Goal: Task Accomplishment & Management: Use online tool/utility

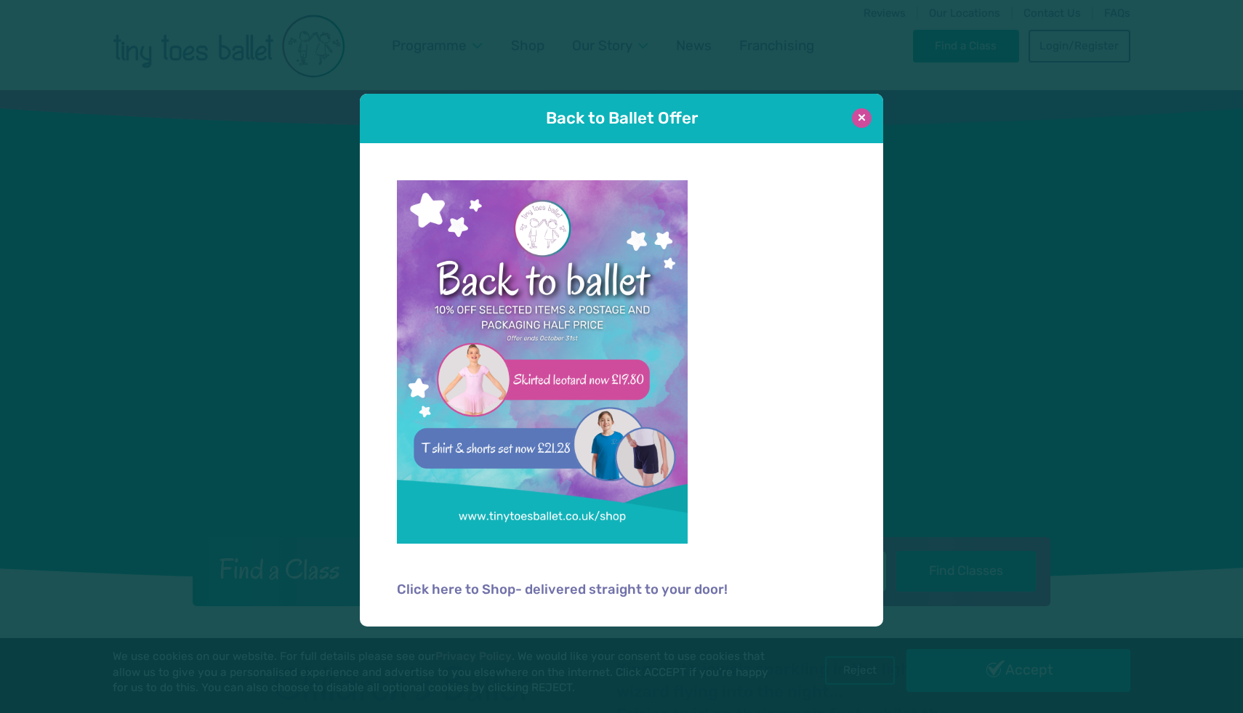
click at [861, 117] on button at bounding box center [862, 118] width 20 height 20
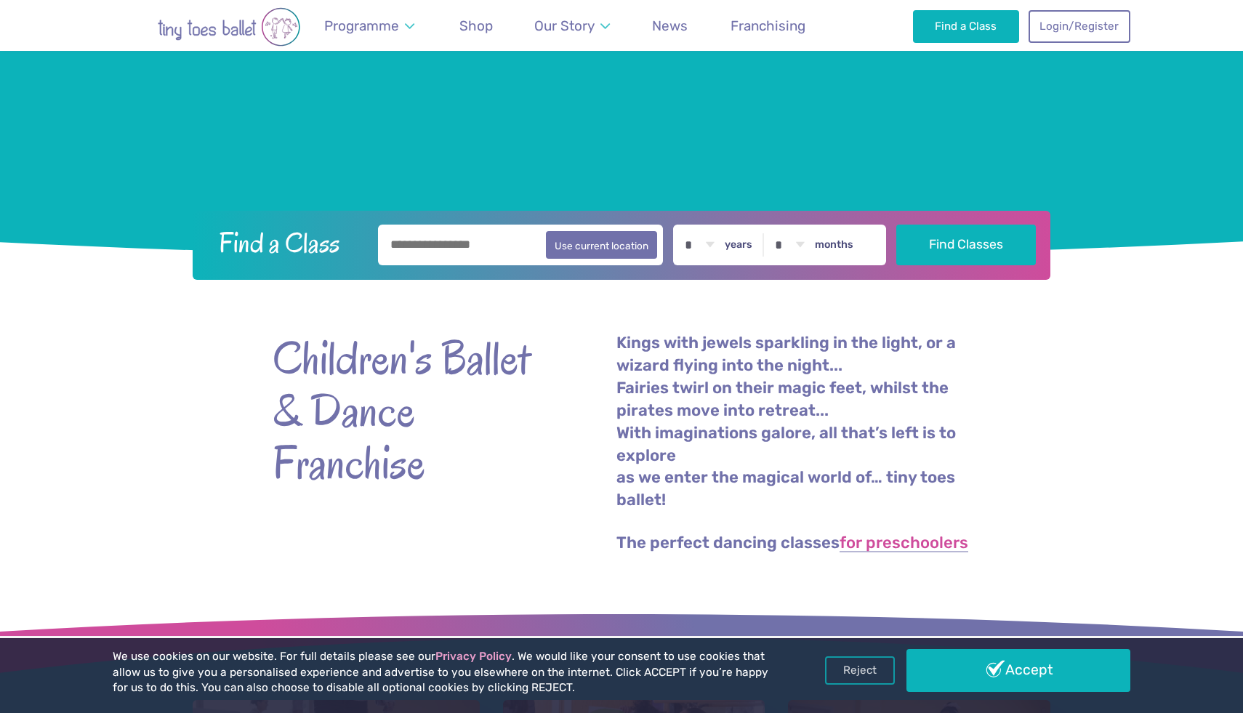
scroll to position [331, 0]
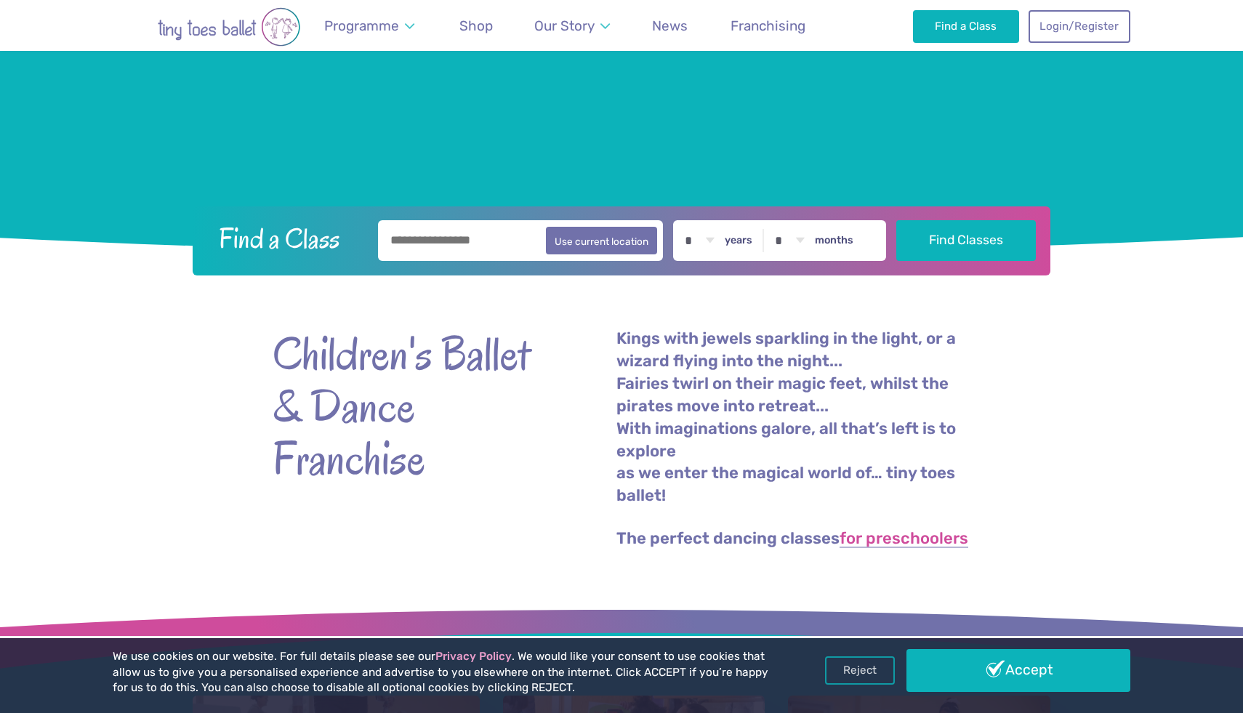
click at [427, 249] on input "text" at bounding box center [520, 240] width 285 height 41
type input "***"
click at [896, 220] on button "Find Classes" at bounding box center [966, 240] width 140 height 41
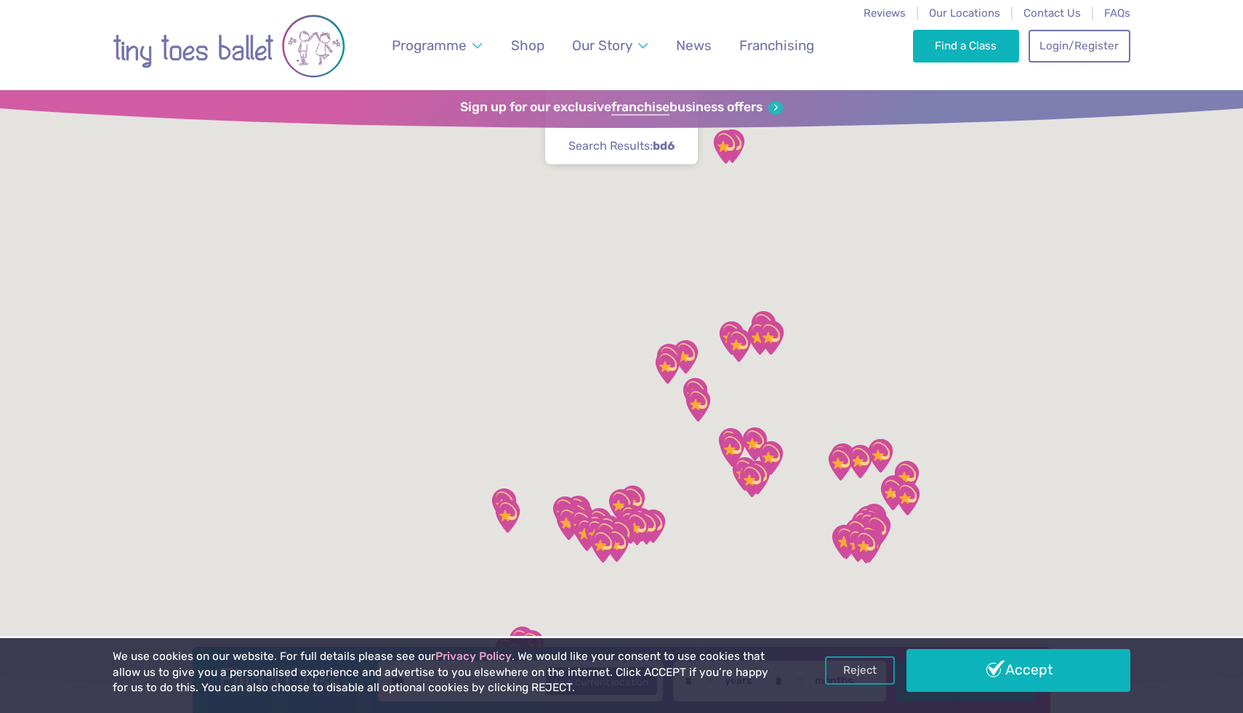
click at [586, 245] on div at bounding box center [621, 391] width 1243 height 603
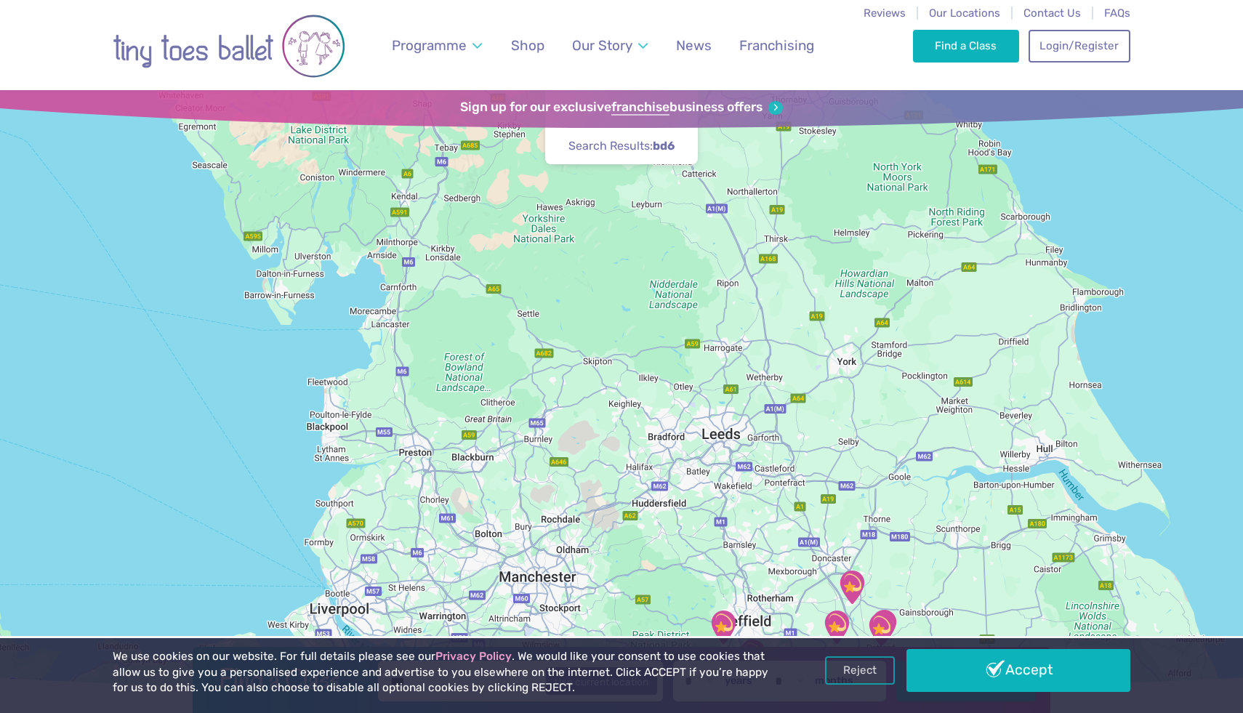
drag, startPoint x: 733, startPoint y: 351, endPoint x: 732, endPoint y: 631, distance: 279.8
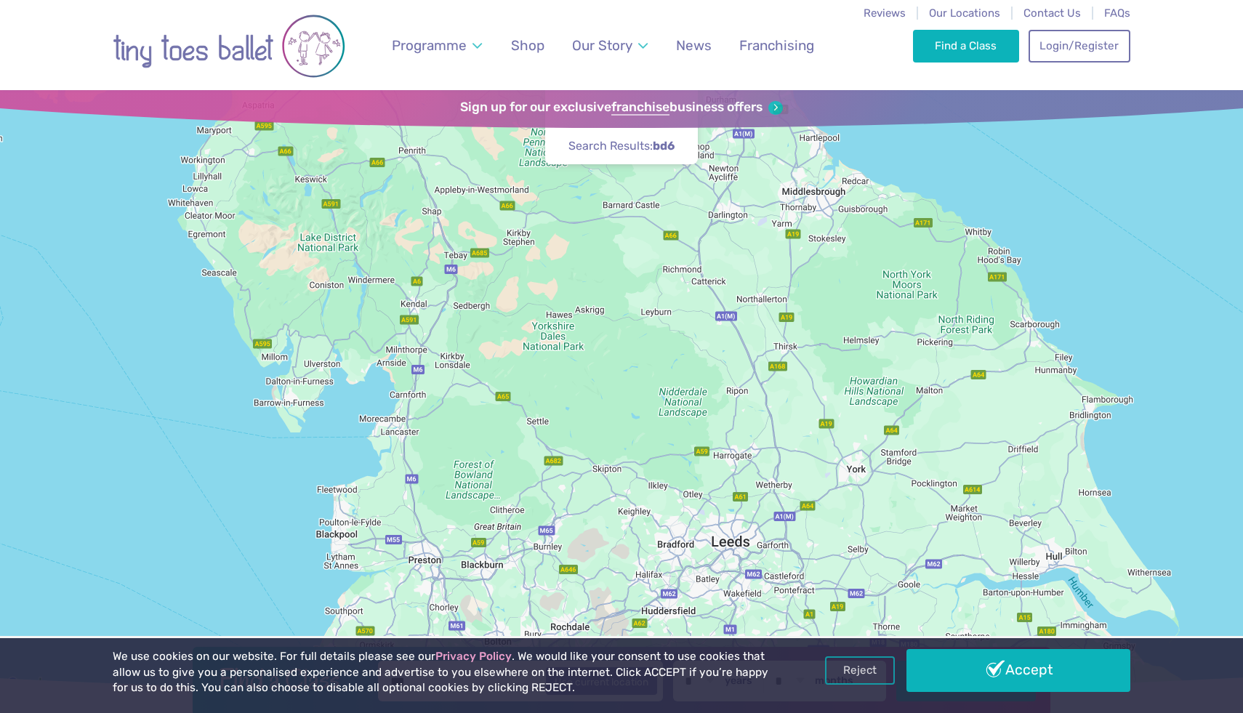
drag, startPoint x: 749, startPoint y: 431, endPoint x: 789, endPoint y: 445, distance: 43.0
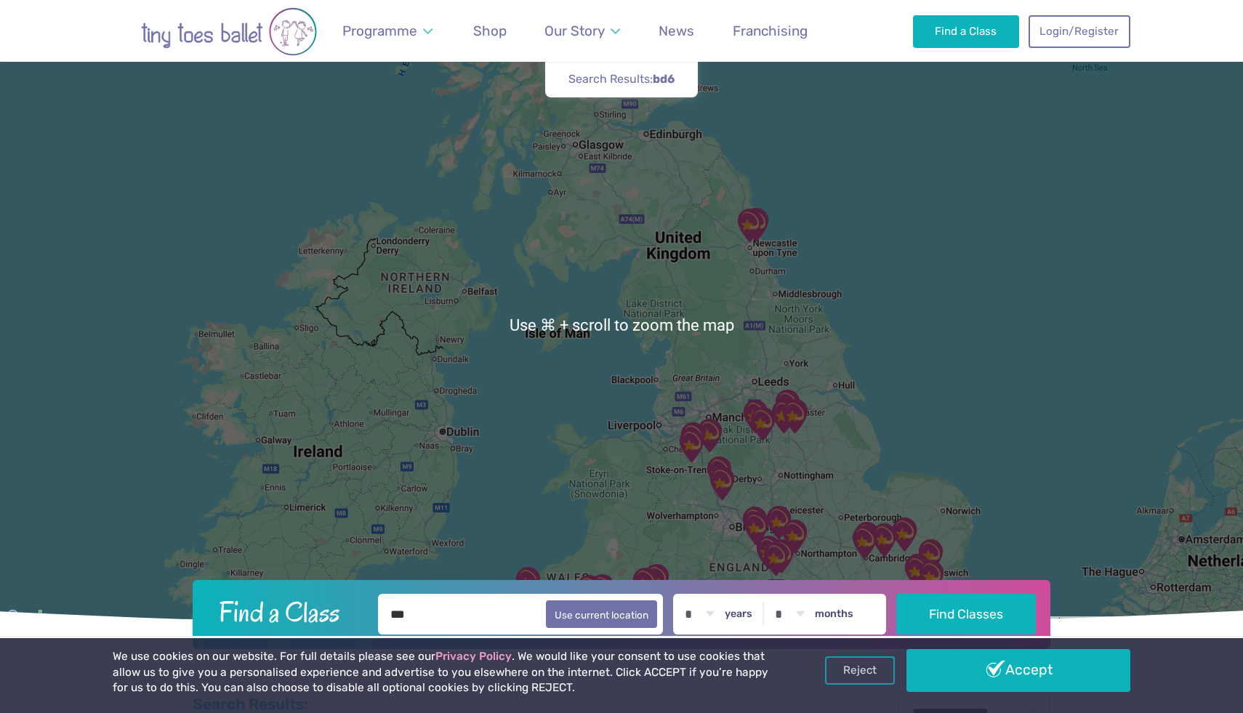
scroll to position [49, 0]
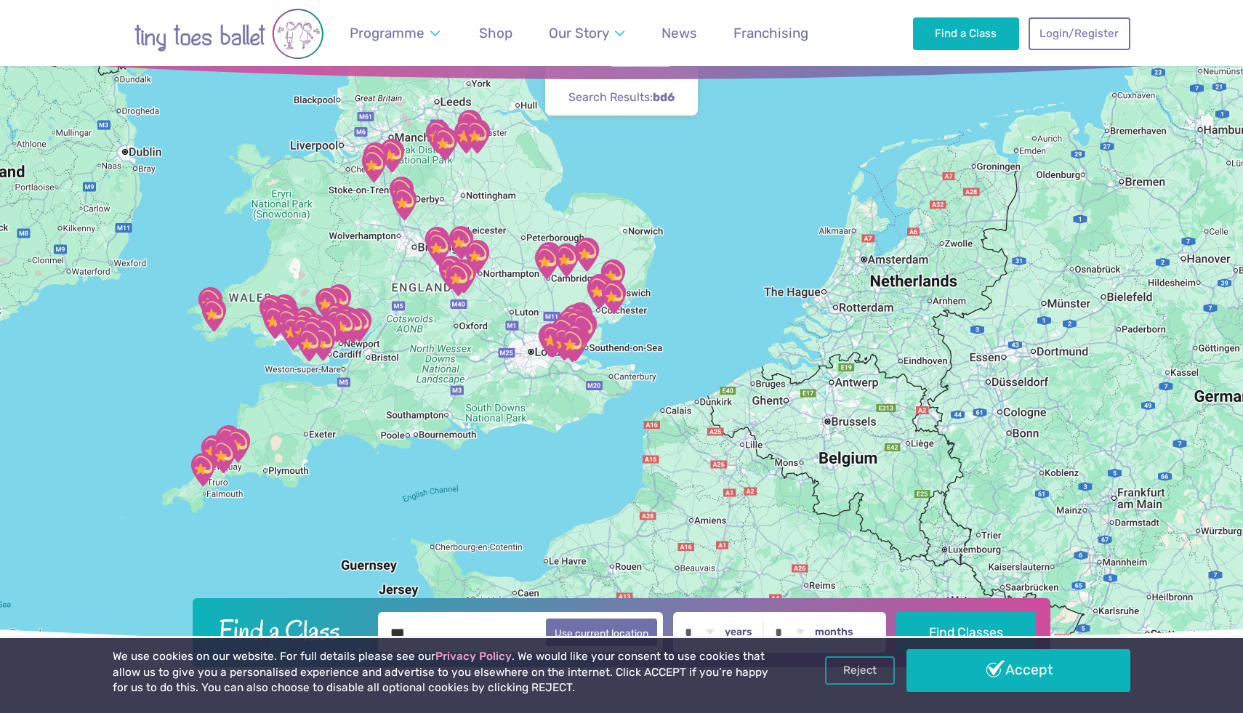
drag, startPoint x: 752, startPoint y: 452, endPoint x: 432, endPoint y: 151, distance: 438.6
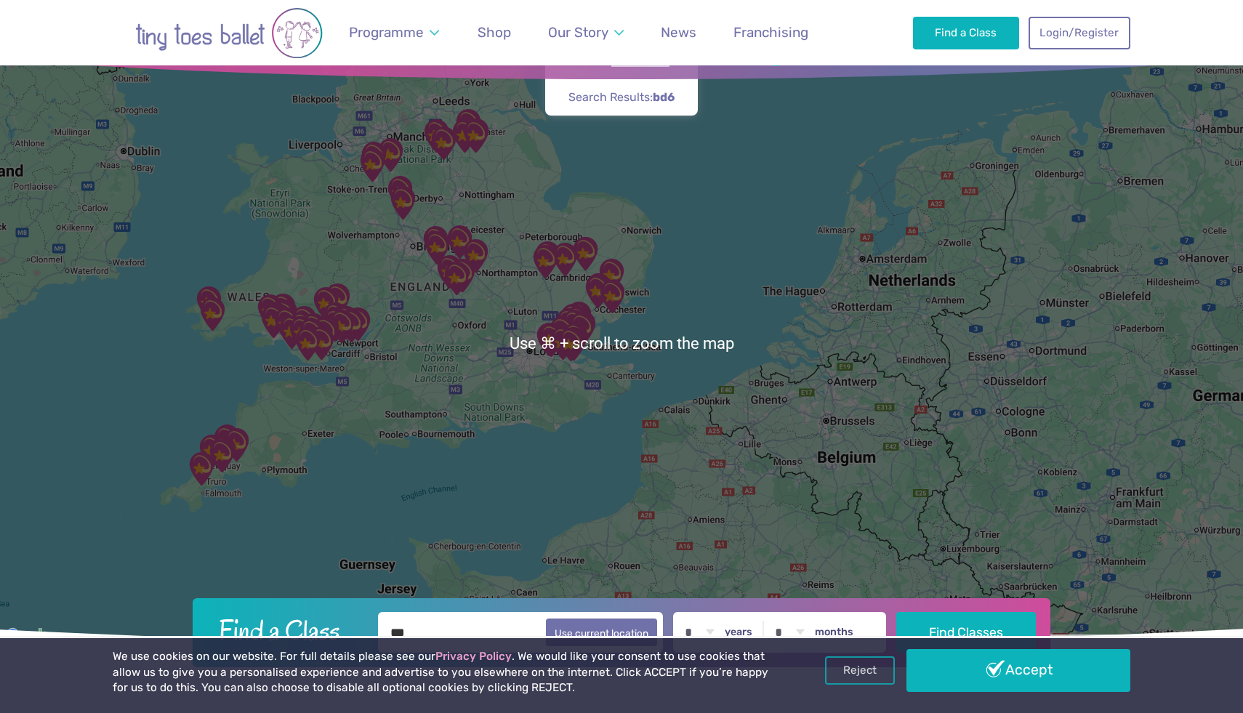
scroll to position [50, 0]
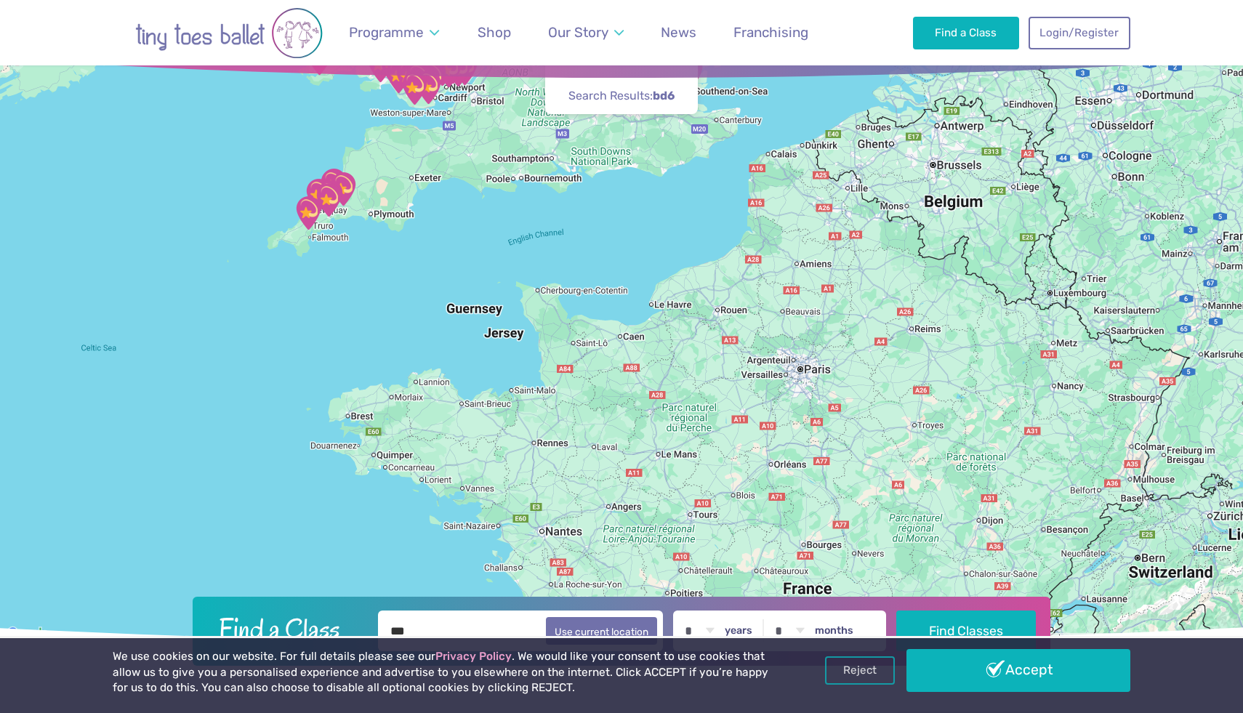
drag, startPoint x: 714, startPoint y: 300, endPoint x: 821, endPoint y: 44, distance: 277.3
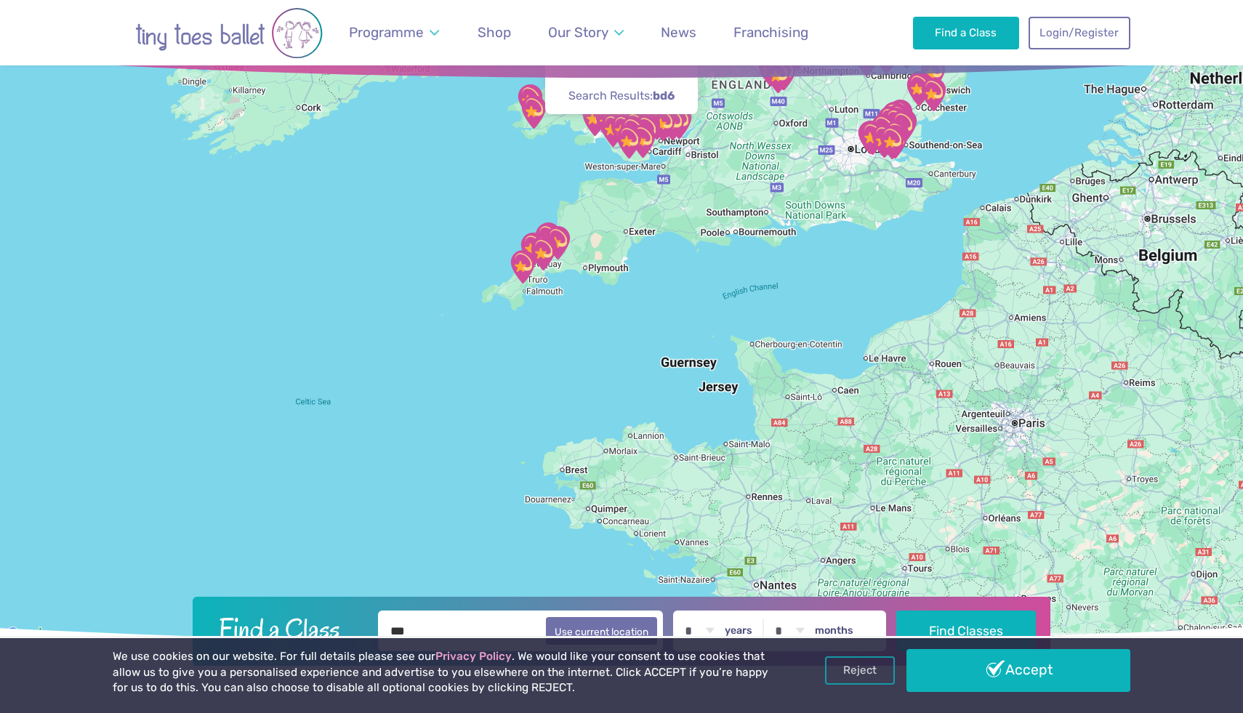
drag, startPoint x: 571, startPoint y: 267, endPoint x: 784, endPoint y: 322, distance: 219.8
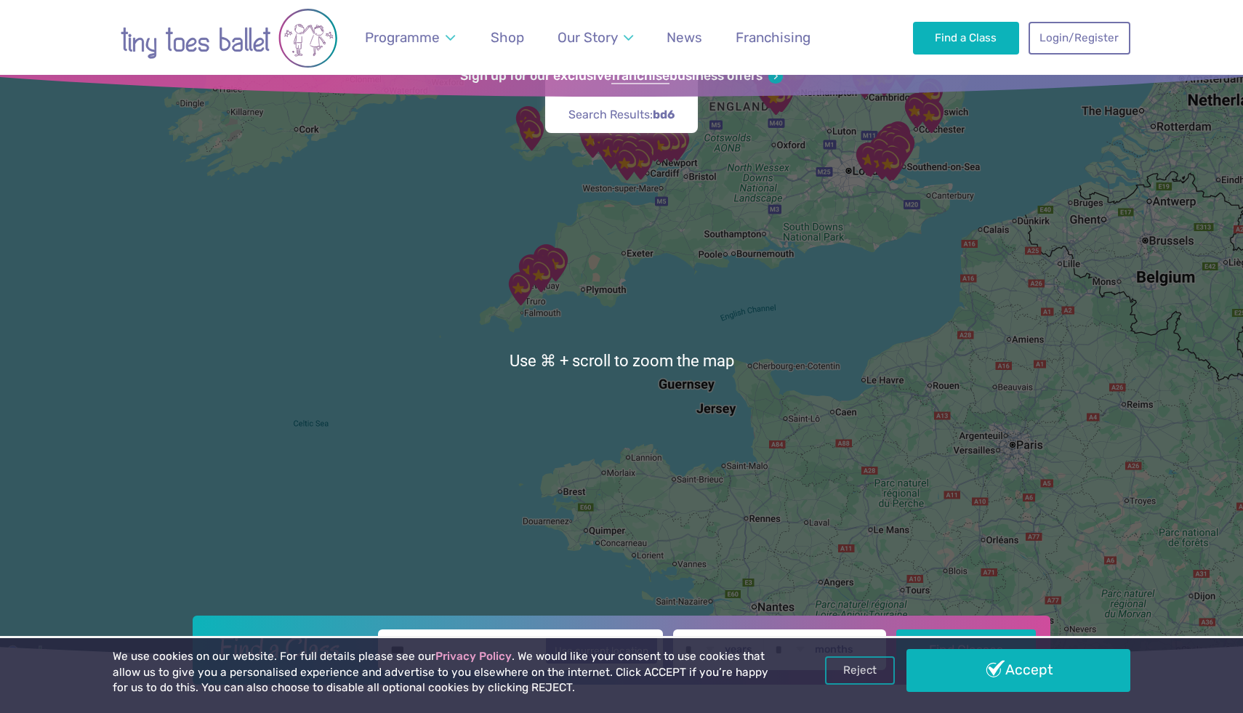
scroll to position [27, 0]
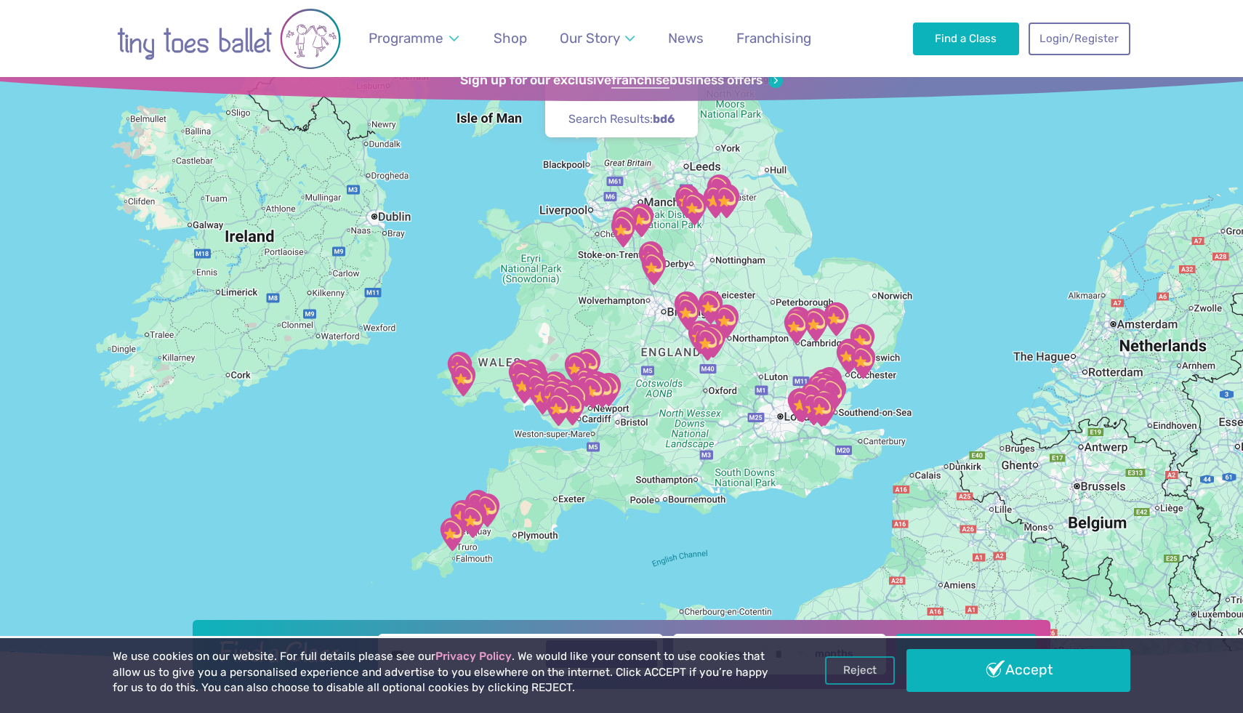
drag, startPoint x: 784, startPoint y: 322, endPoint x: 758, endPoint y: 586, distance: 265.1
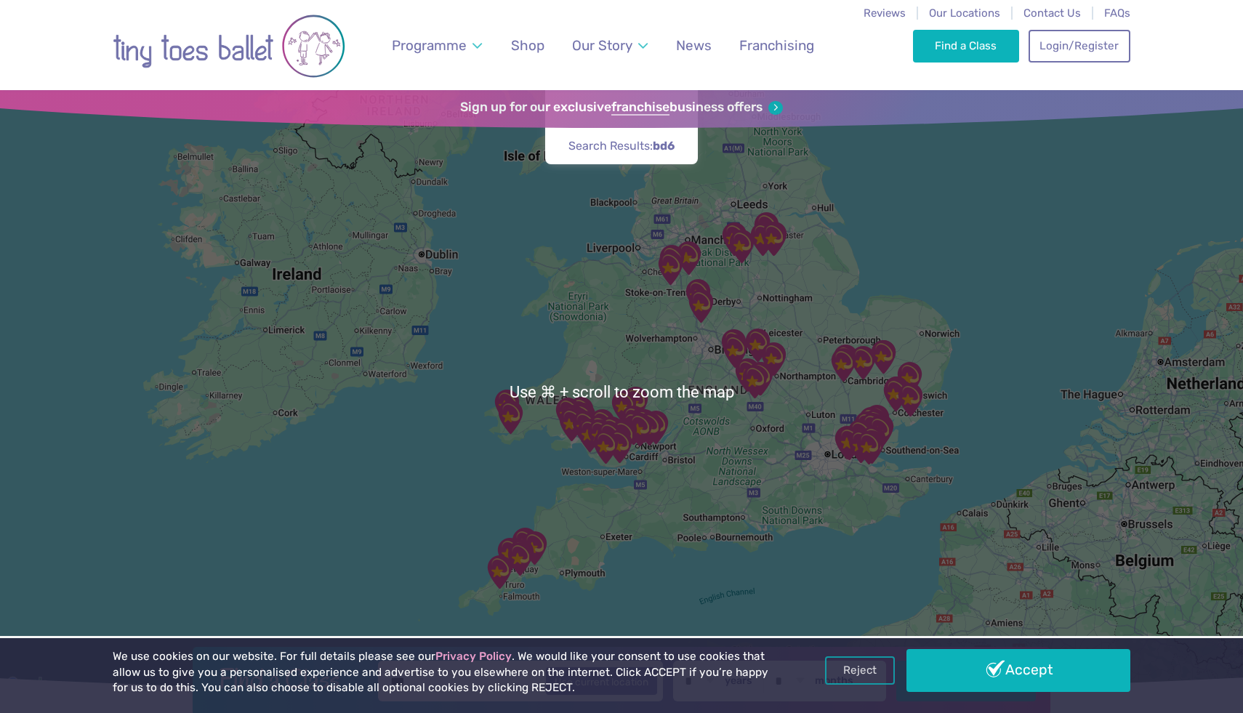
scroll to position [1, 0]
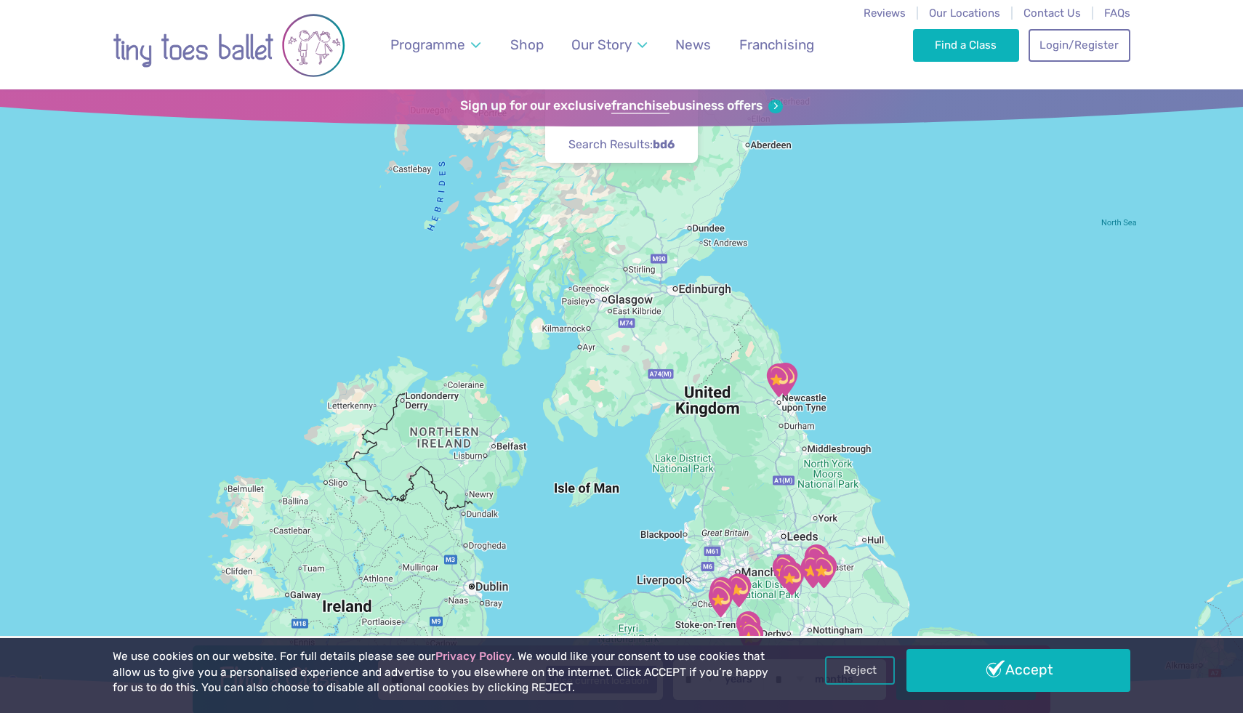
drag, startPoint x: 539, startPoint y: 371, endPoint x: 589, endPoint y: 712, distance: 344.5
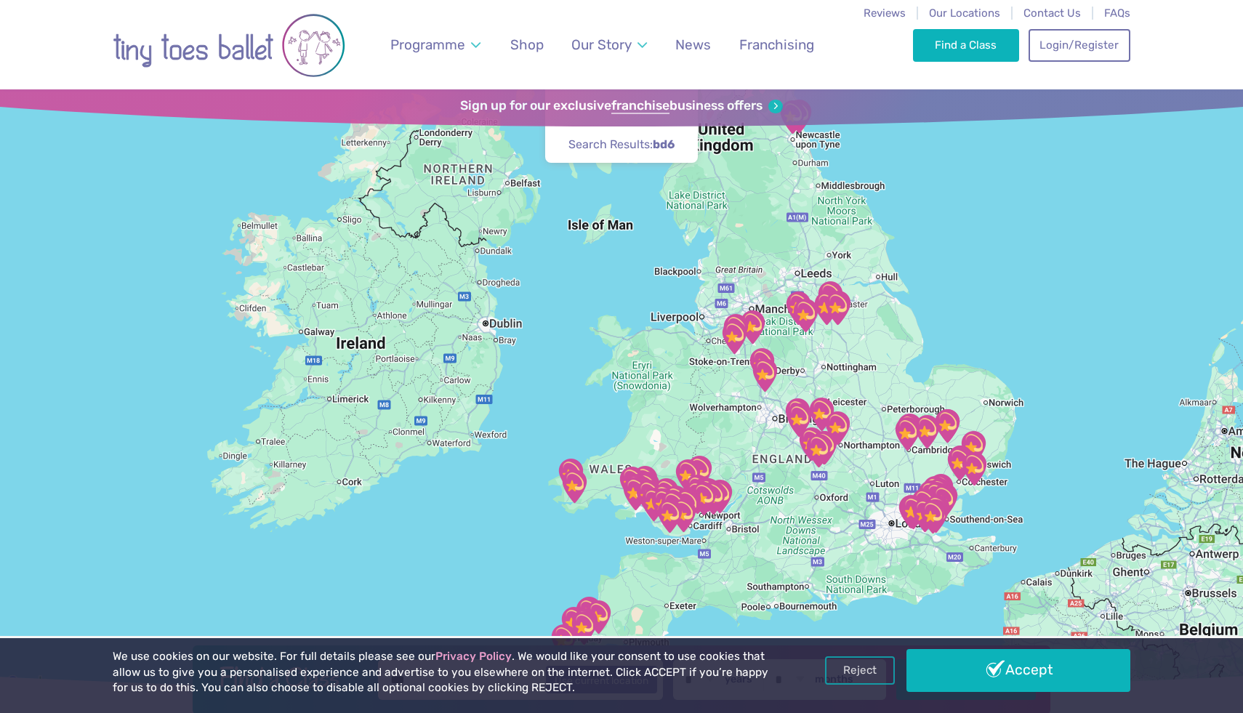
drag, startPoint x: 588, startPoint y: 459, endPoint x: 603, endPoint y: 185, distance: 273.7
click at [603, 185] on div at bounding box center [621, 390] width 1243 height 603
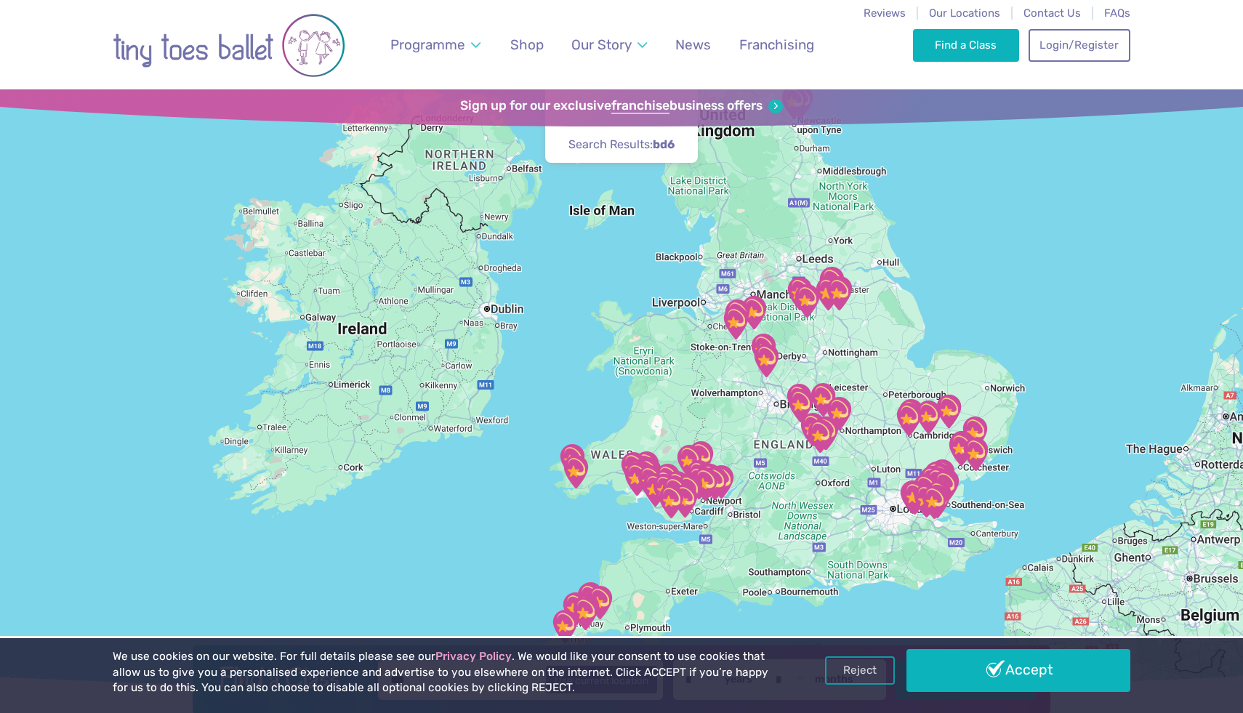
drag, startPoint x: 592, startPoint y: 110, endPoint x: 592, endPoint y: 120, distance: 10.2
click at [592, 109] on link "Sign up for our exclusive franchise business offers" at bounding box center [621, 106] width 322 height 16
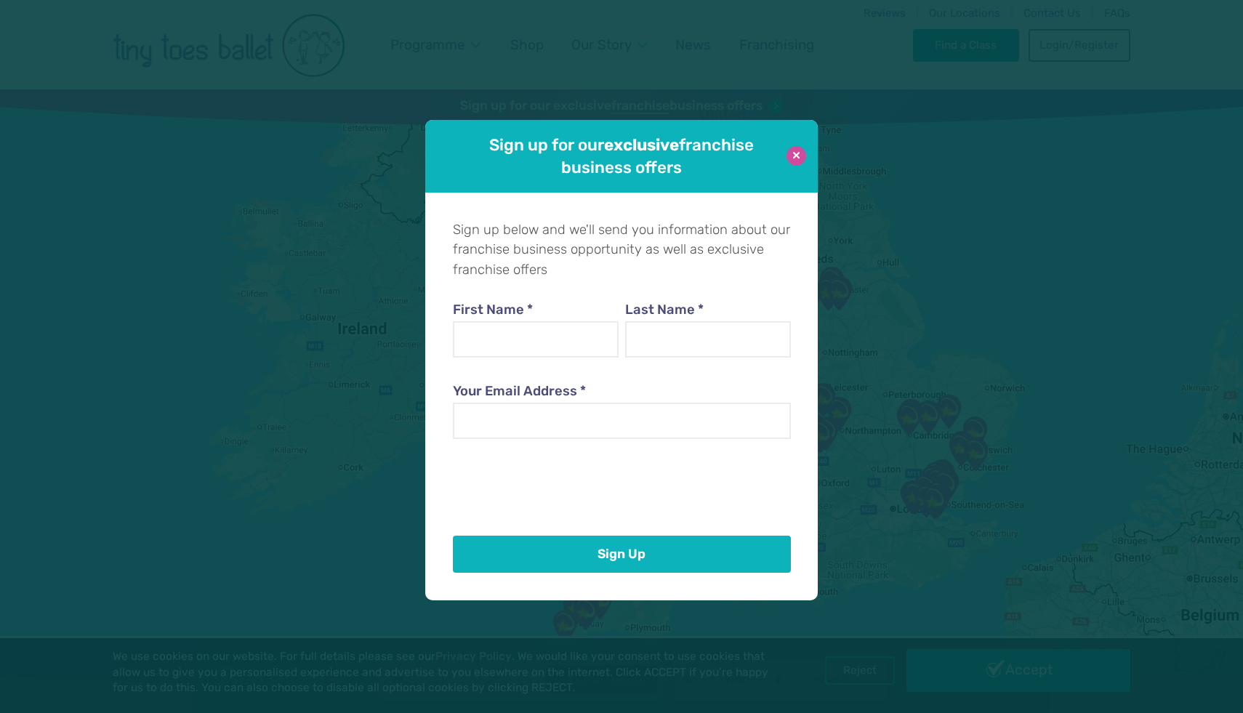
click at [802, 150] on button at bounding box center [796, 156] width 20 height 20
